Goal: Information Seeking & Learning: Learn about a topic

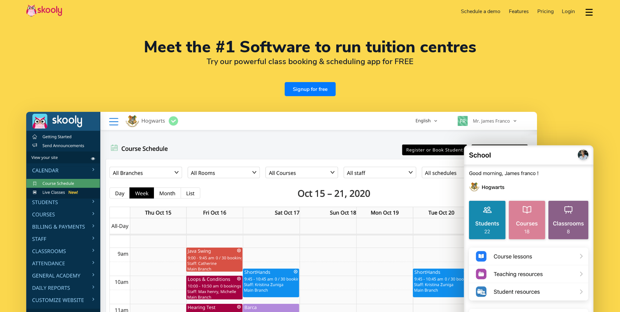
select select "en"
select select "91"
select select "[GEOGRAPHIC_DATA]"
select select "[GEOGRAPHIC_DATA]/[GEOGRAPHIC_DATA]"
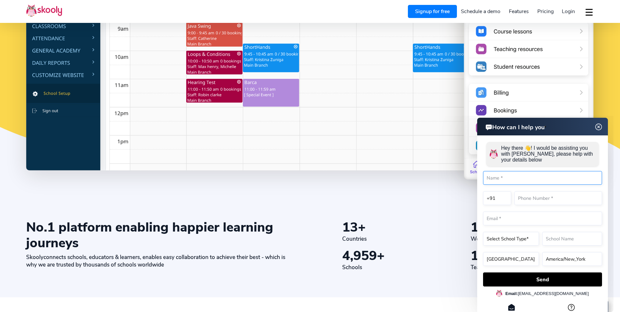
scroll to position [229, 0]
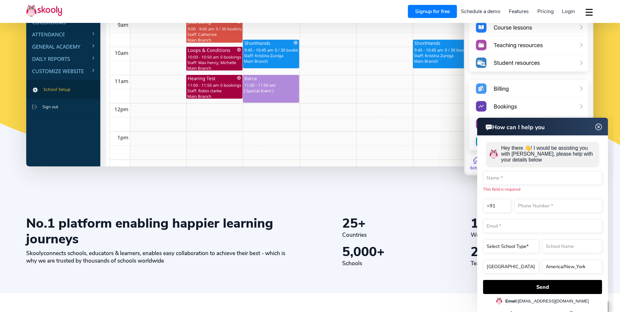
click at [599, 126] on img at bounding box center [599, 127] width 12 height 8
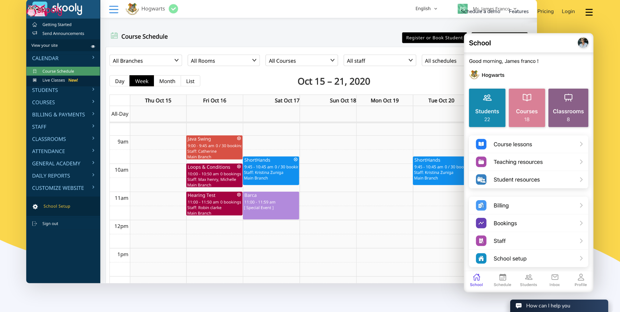
scroll to position [0, 0]
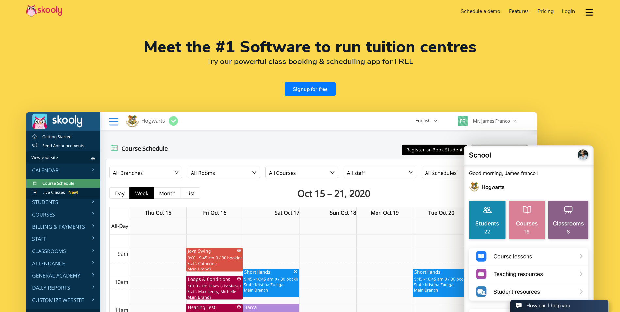
click at [544, 10] on span "Pricing" at bounding box center [545, 11] width 16 height 7
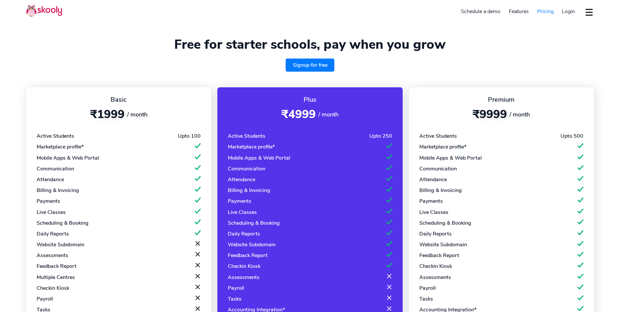
select select "en"
select select "91"
select select "[GEOGRAPHIC_DATA]"
select select "[GEOGRAPHIC_DATA]/[GEOGRAPHIC_DATA]"
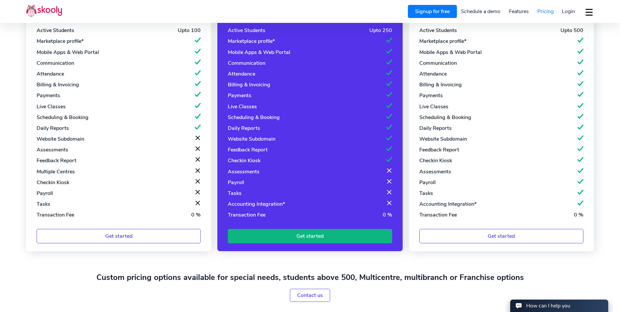
scroll to position [98, 0]
